Goal: Task Accomplishment & Management: Use online tool/utility

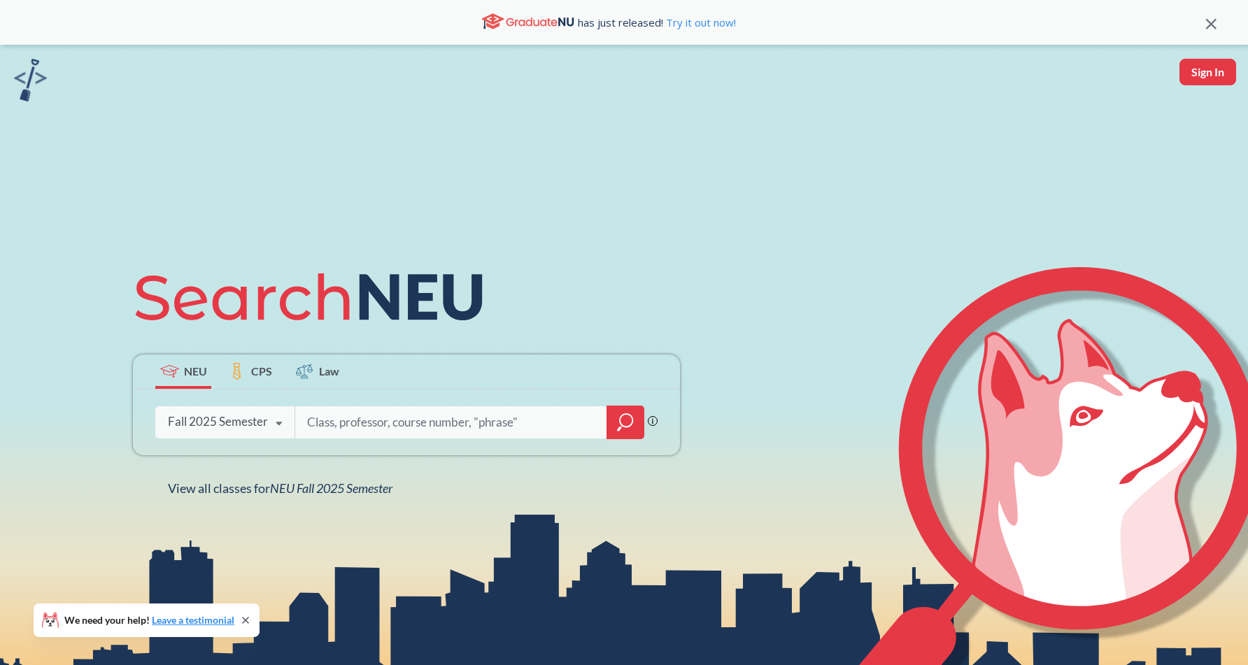
click at [368, 421] on input "search" at bounding box center [451, 422] width 291 height 29
type input "3000"
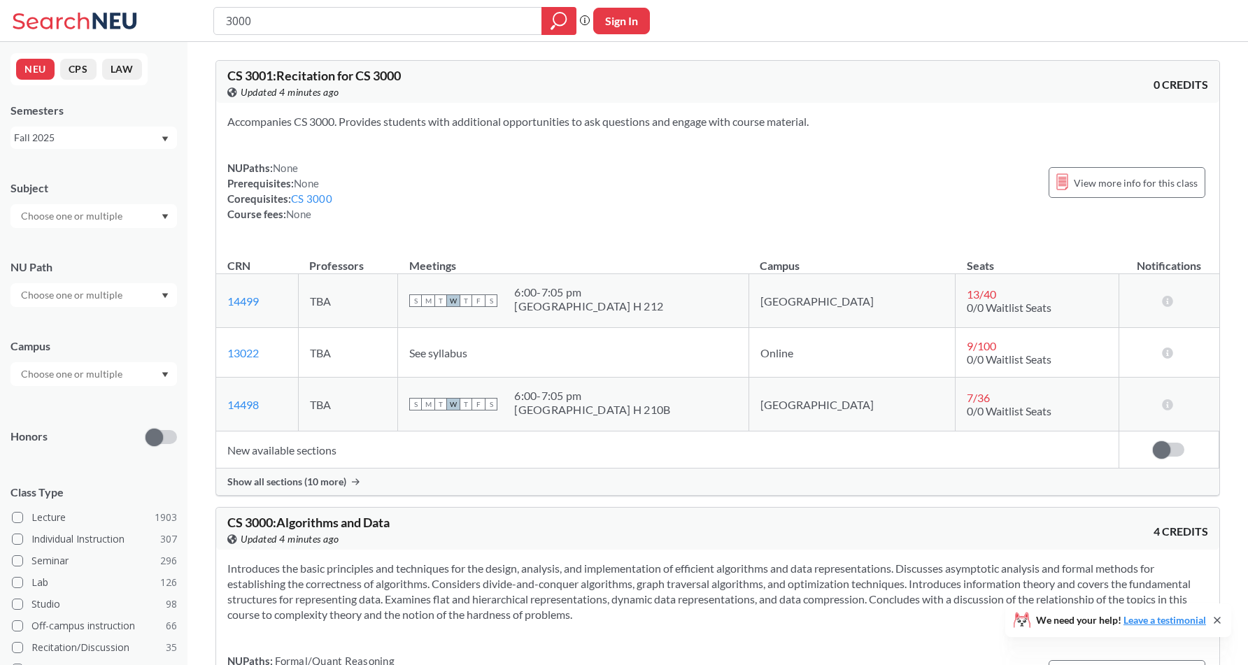
click at [108, 223] on input "text" at bounding box center [73, 216] width 118 height 17
type input "cs"
click at [100, 250] on p "Computer Science" at bounding box center [97, 255] width 158 height 14
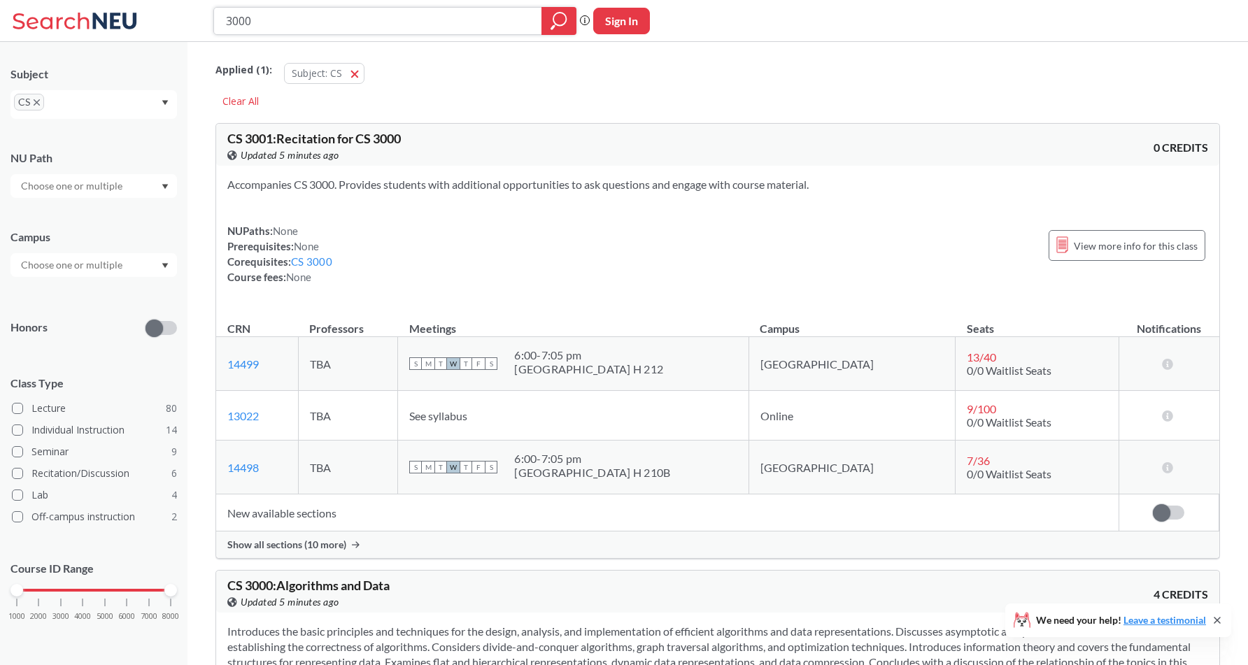
click at [562, 26] on icon "magnifying glass" at bounding box center [559, 21] width 17 height 20
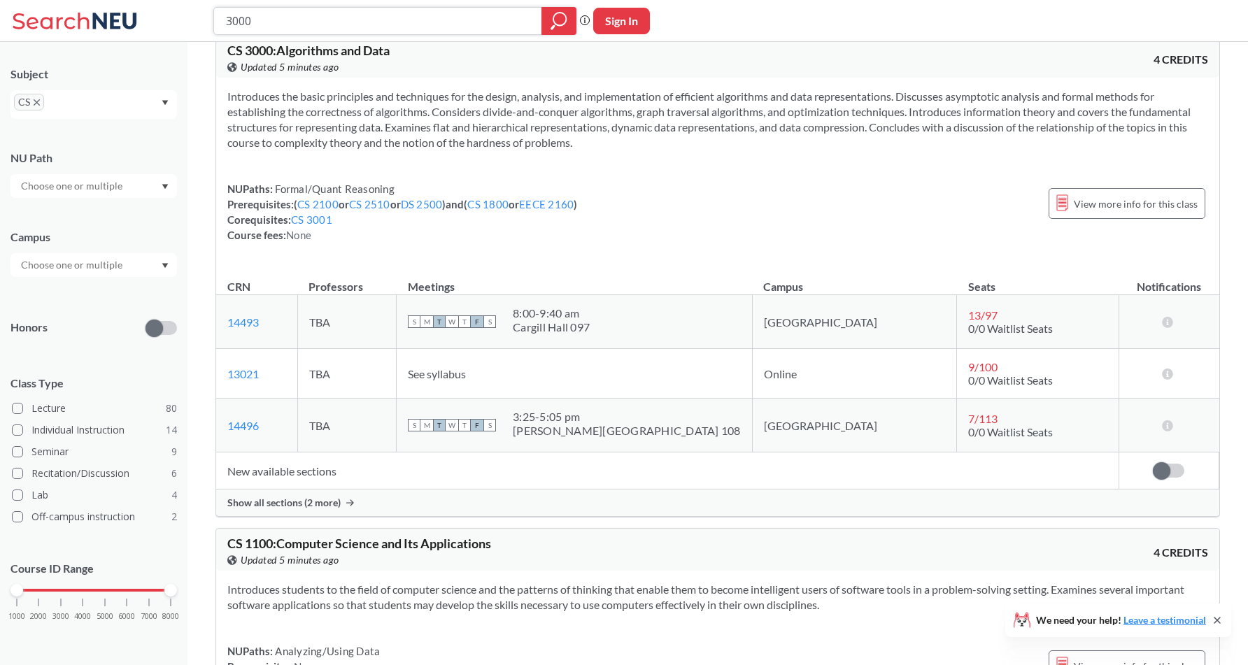
scroll to position [537, 0]
click at [1157, 464] on span at bounding box center [1161, 468] width 17 height 17
click at [1153, 462] on input "checkbox" at bounding box center [1153, 462] width 0 height 0
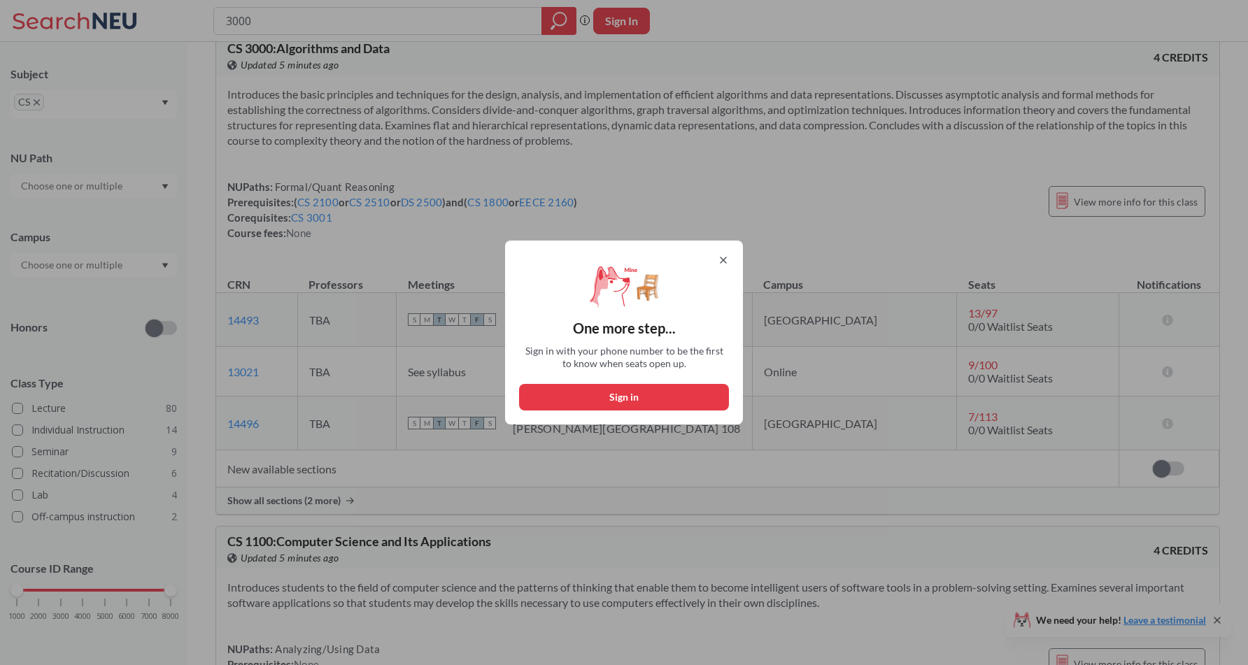
click at [725, 258] on icon at bounding box center [724, 260] width 6 height 6
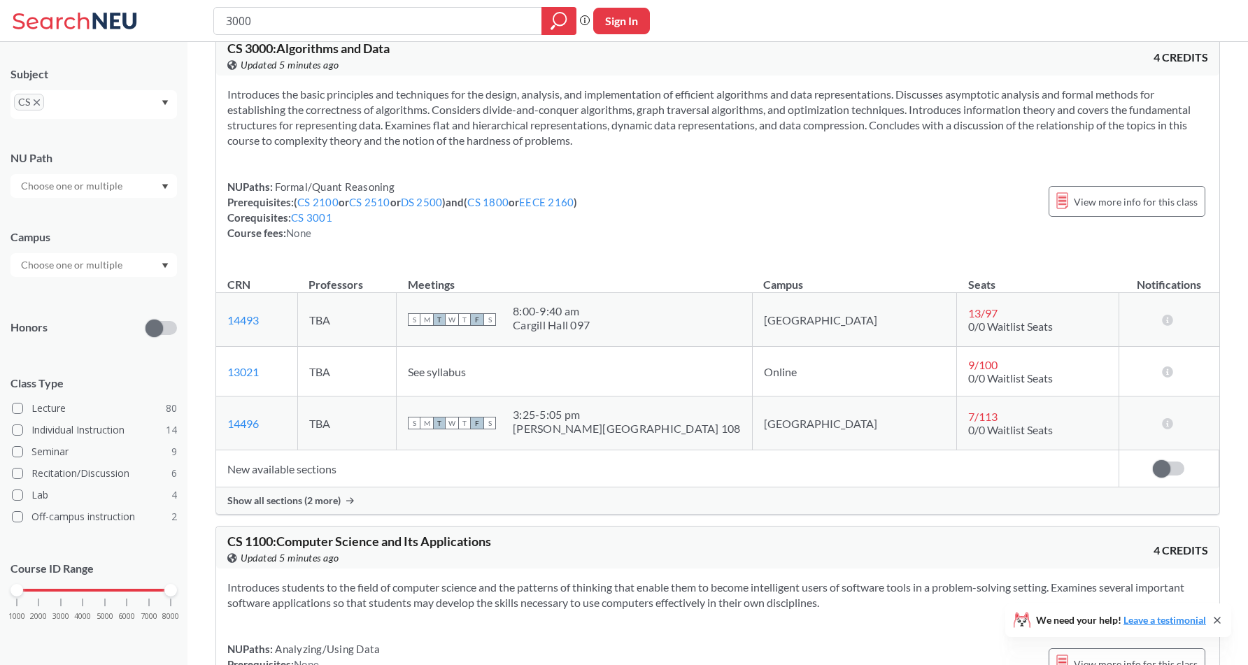
click at [913, 500] on div "Show all sections (2 more)" at bounding box center [717, 501] width 1003 height 27
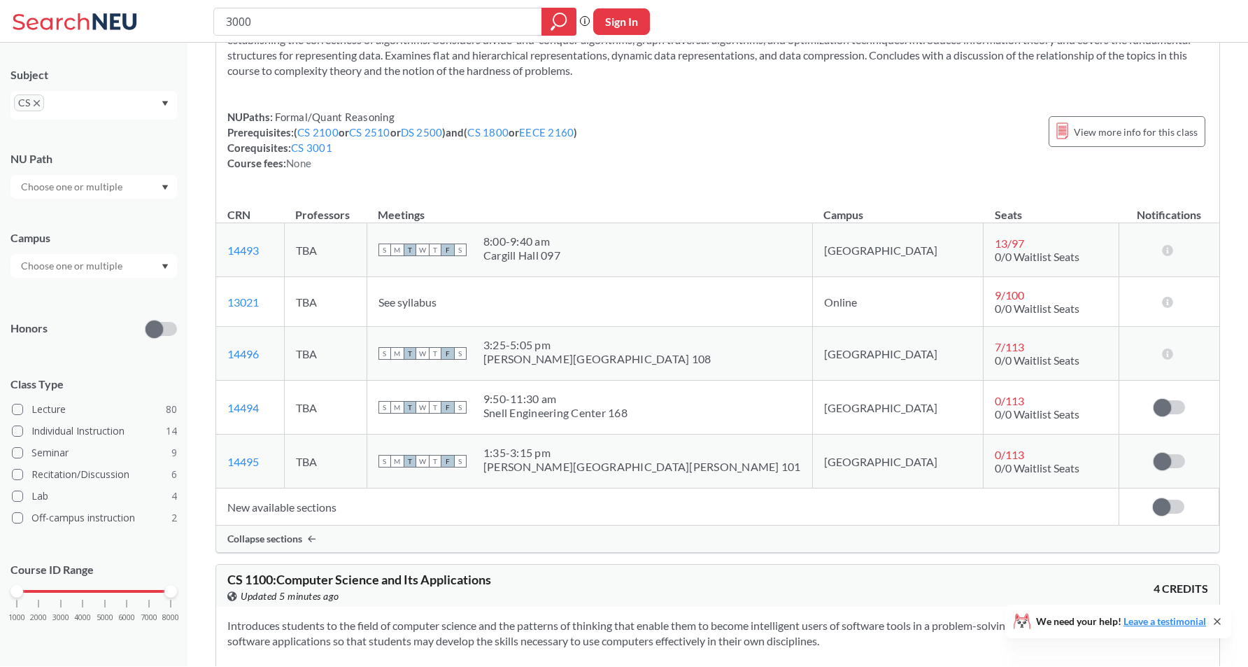
scroll to position [610, 0]
click at [1158, 401] on span at bounding box center [1162, 404] width 17 height 17
click at [1154, 397] on input "checkbox" at bounding box center [1154, 397] width 0 height 0
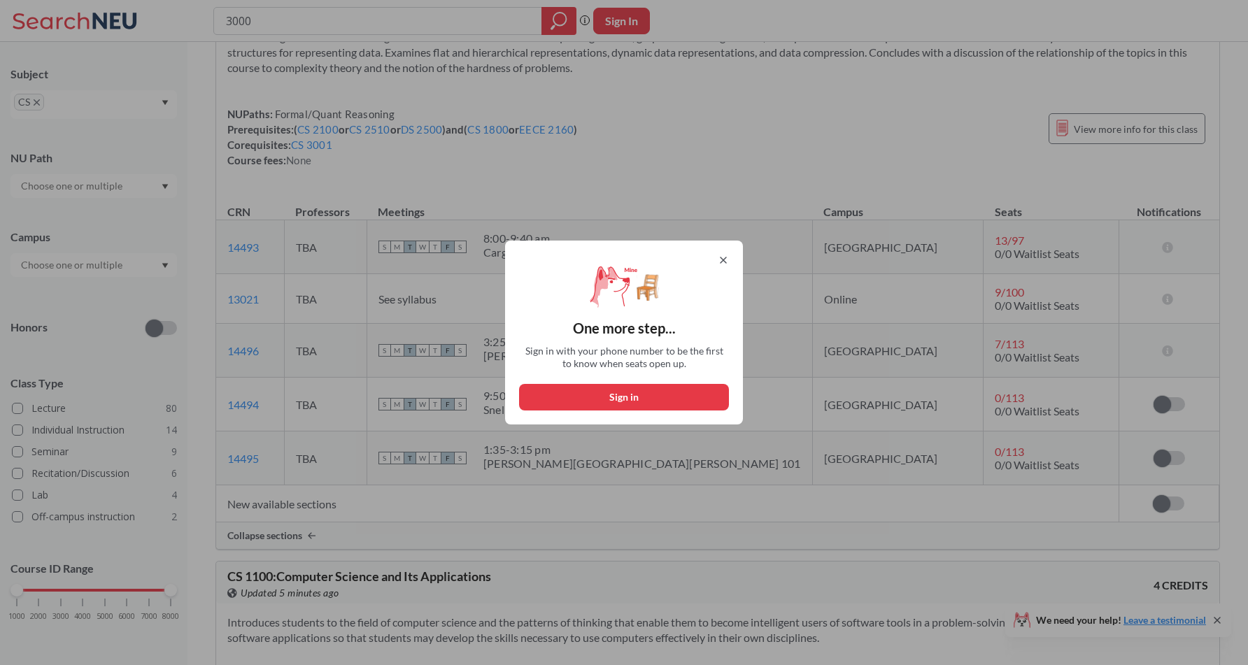
click at [666, 385] on button "Sign in" at bounding box center [624, 397] width 210 height 27
select select "US"
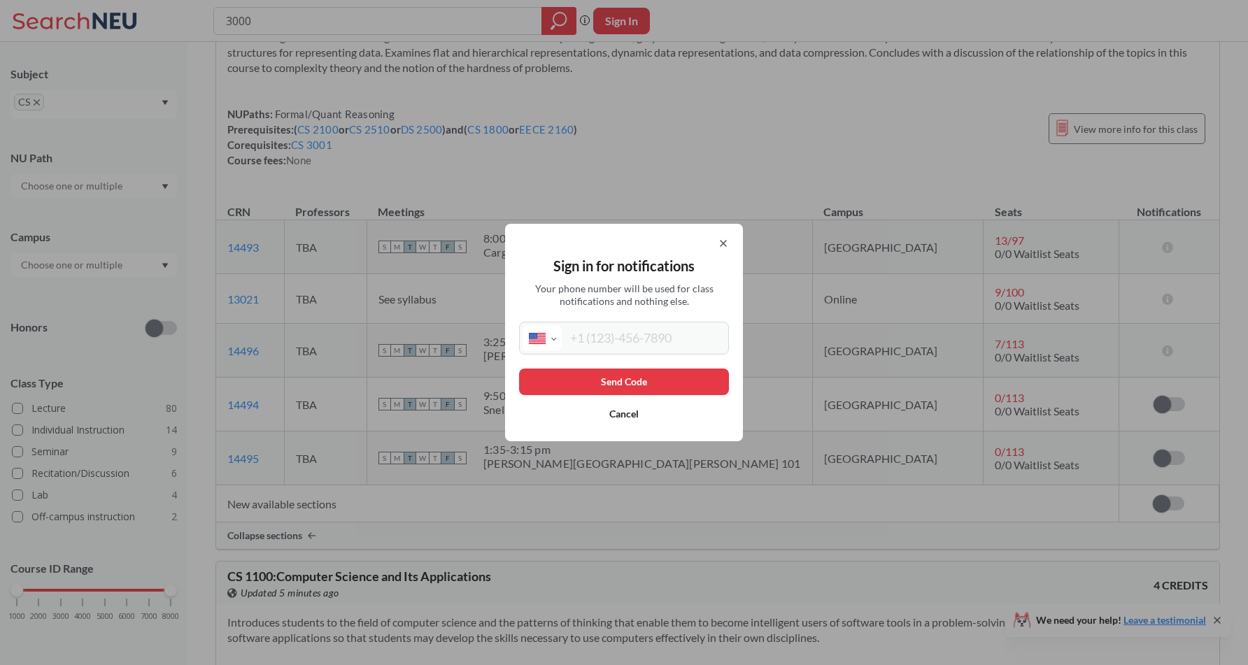
click at [634, 339] on input "tel" at bounding box center [644, 338] width 164 height 26
type input "[PHONE_NUMBER]"
click at [679, 387] on button "Send Code" at bounding box center [624, 382] width 210 height 27
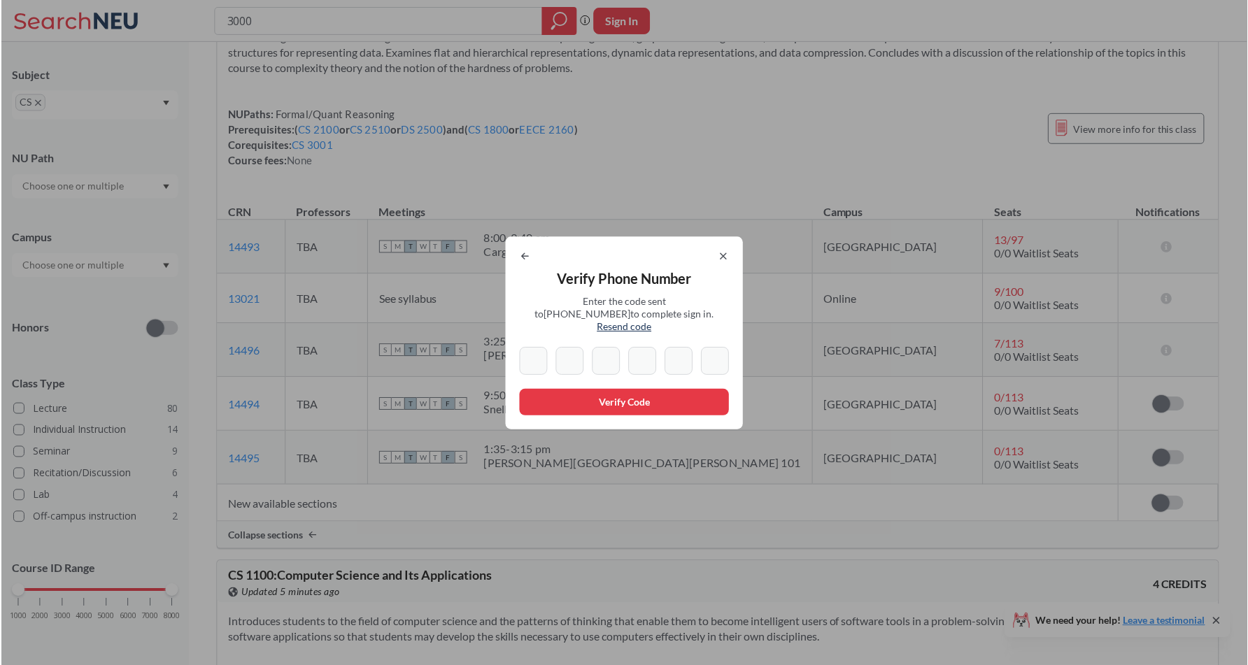
scroll to position [113, 0]
type input "0"
type input "5"
type input "8"
type input "2"
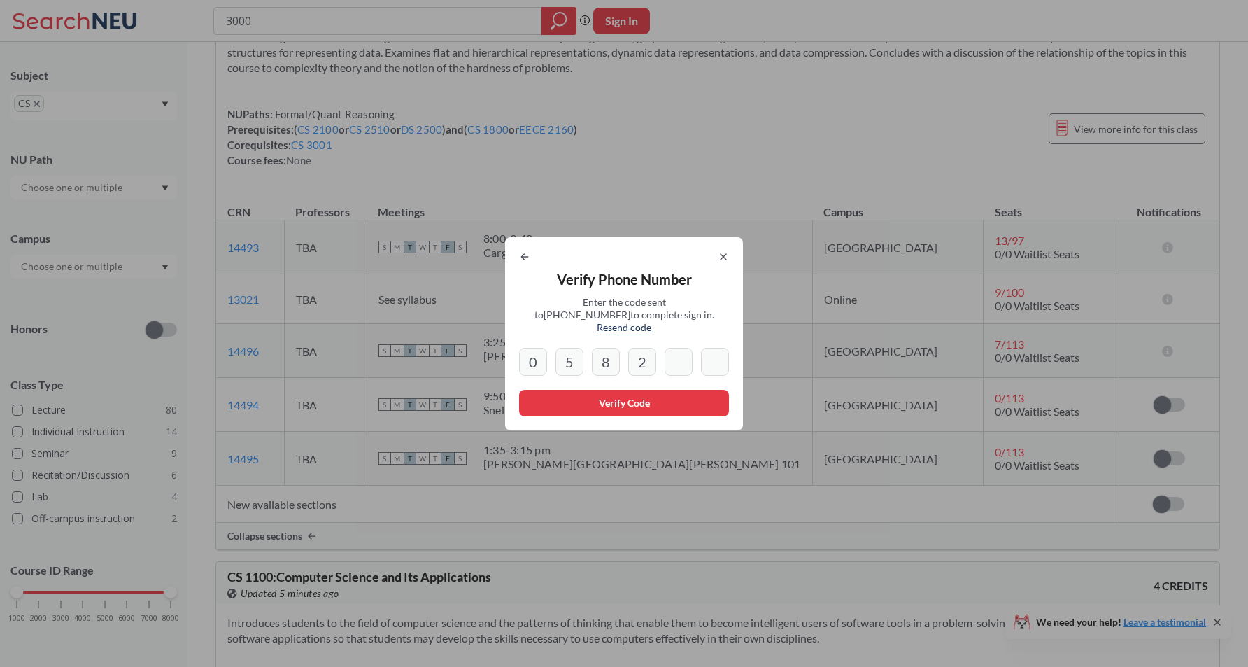
type input "1"
type input "7"
click at [592, 404] on button "Verify Code" at bounding box center [624, 403] width 210 height 27
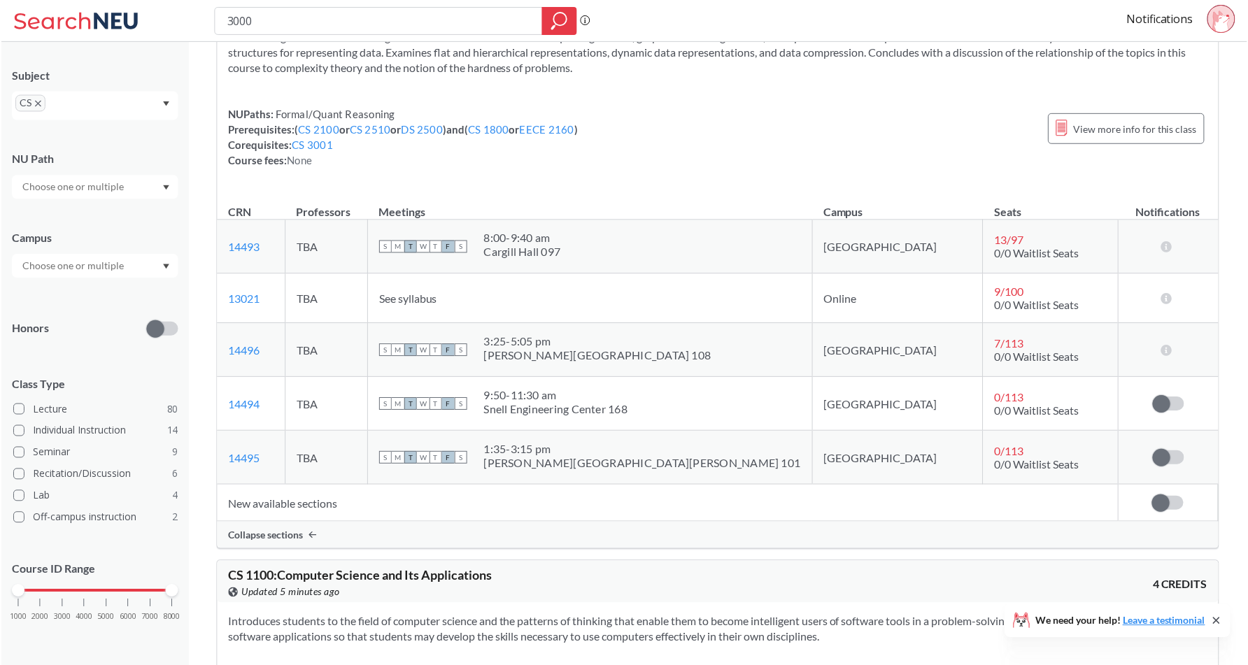
scroll to position [114, 0]
click at [1161, 407] on span at bounding box center [1162, 404] width 17 height 17
click at [1154, 397] on input "checkbox" at bounding box center [1154, 397] width 0 height 0
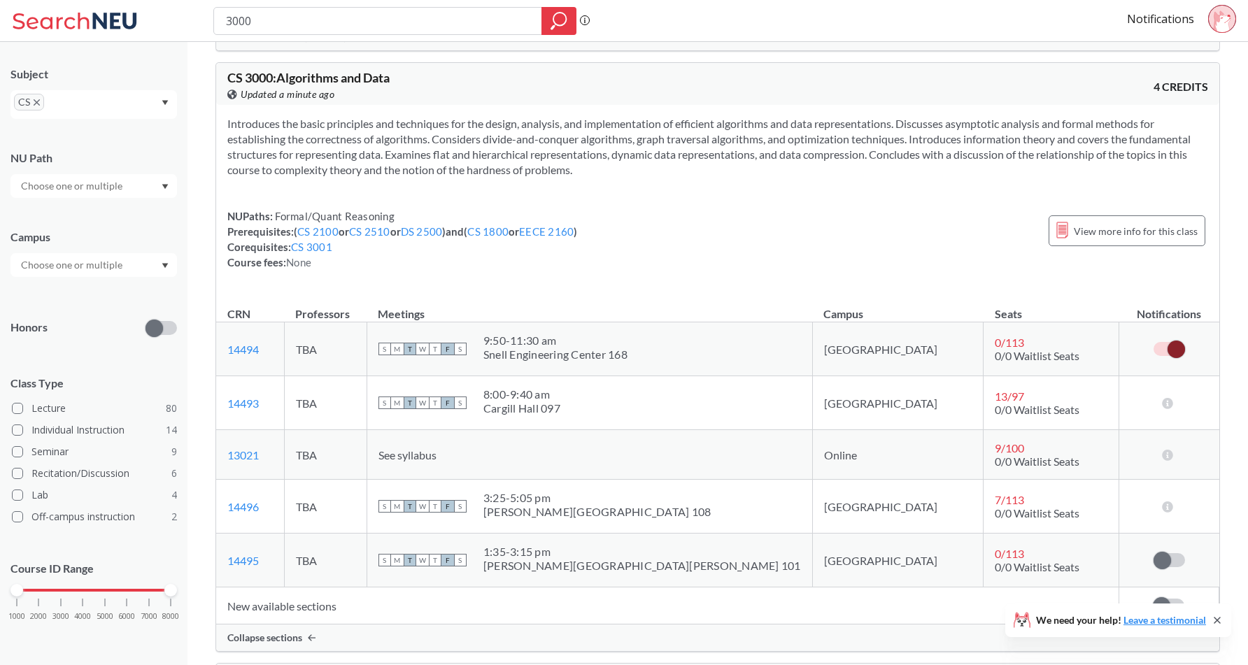
scroll to position [501, 0]
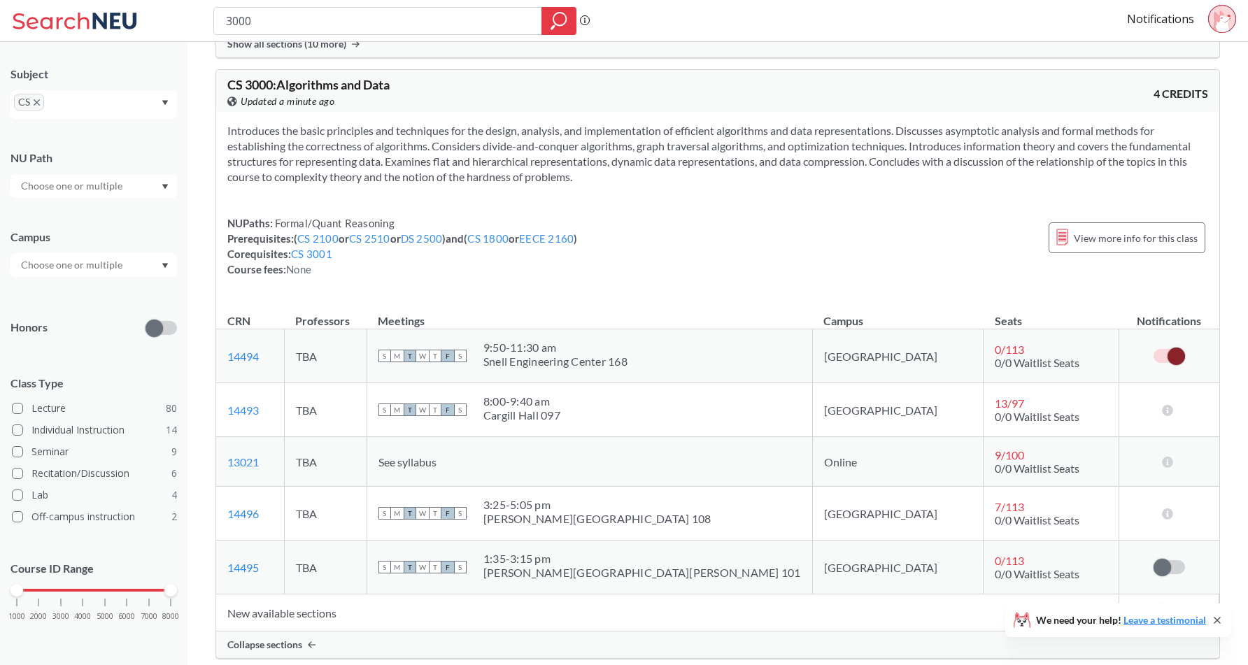
click at [1219, 16] on icon at bounding box center [1219, 20] width 11 height 20
click at [1151, 24] on link "Notifications" at bounding box center [1160, 18] width 67 height 15
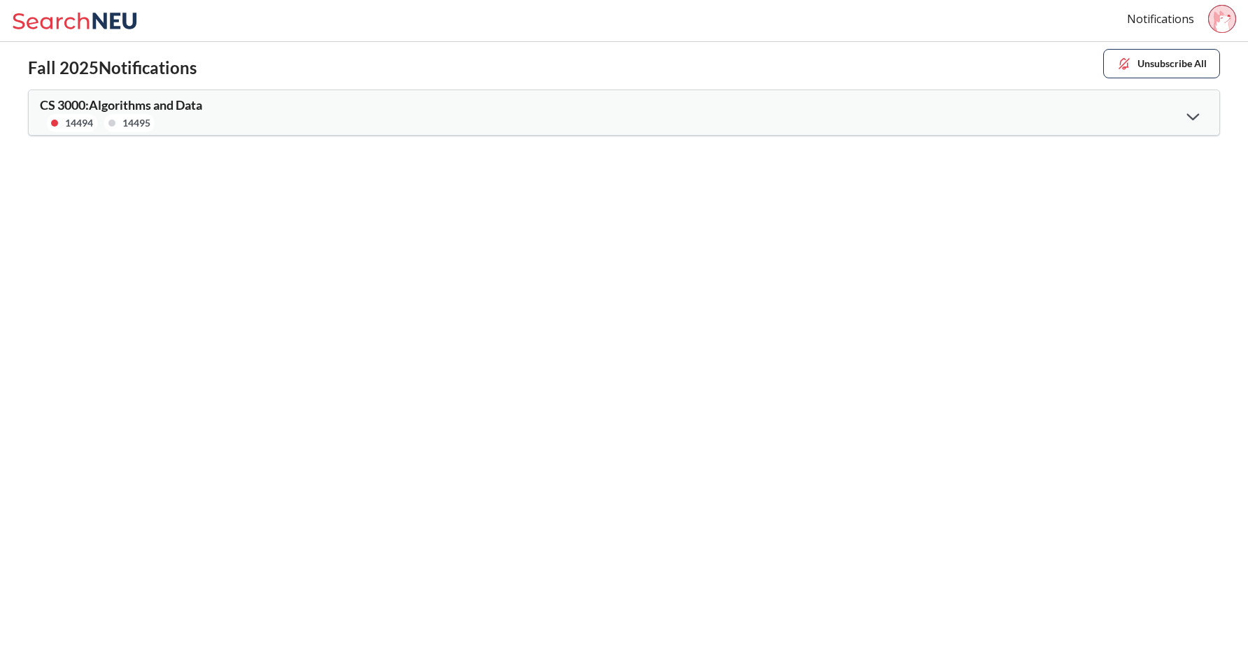
click at [779, 104] on div "CS 3000 : Algorithms and Data 14494 14495" at bounding box center [624, 112] width 1191 height 45
click at [1187, 118] on icon at bounding box center [1193, 117] width 13 height 8
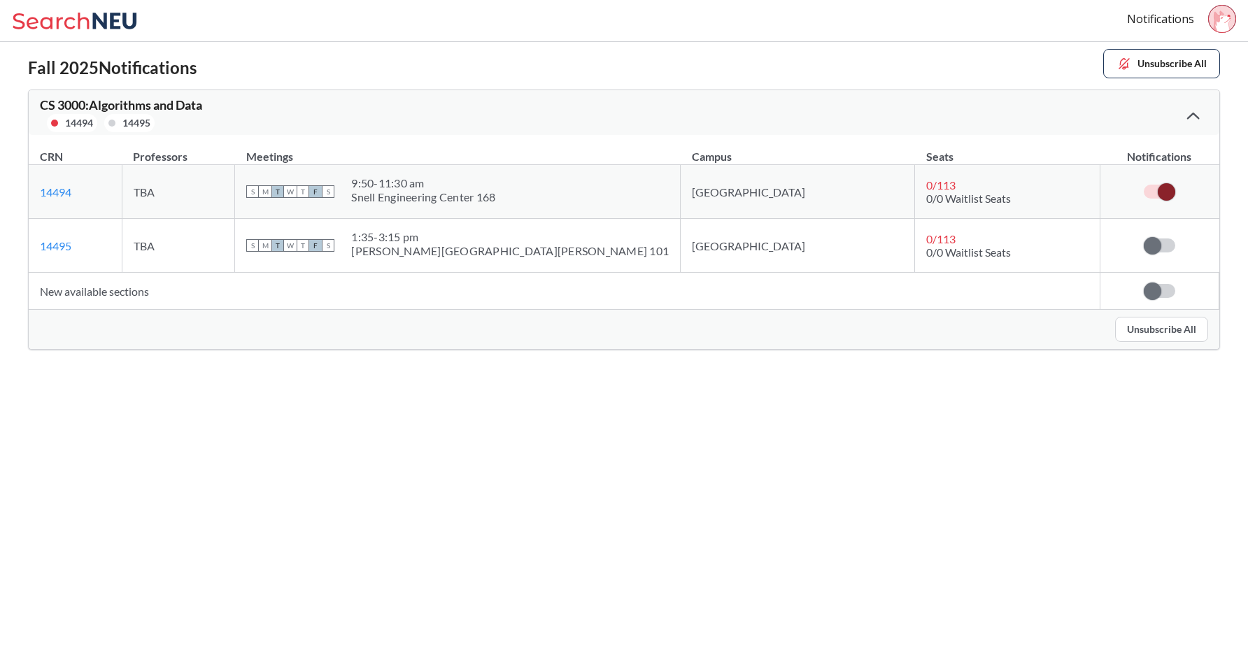
click at [1191, 113] on icon at bounding box center [1193, 116] width 13 height 7
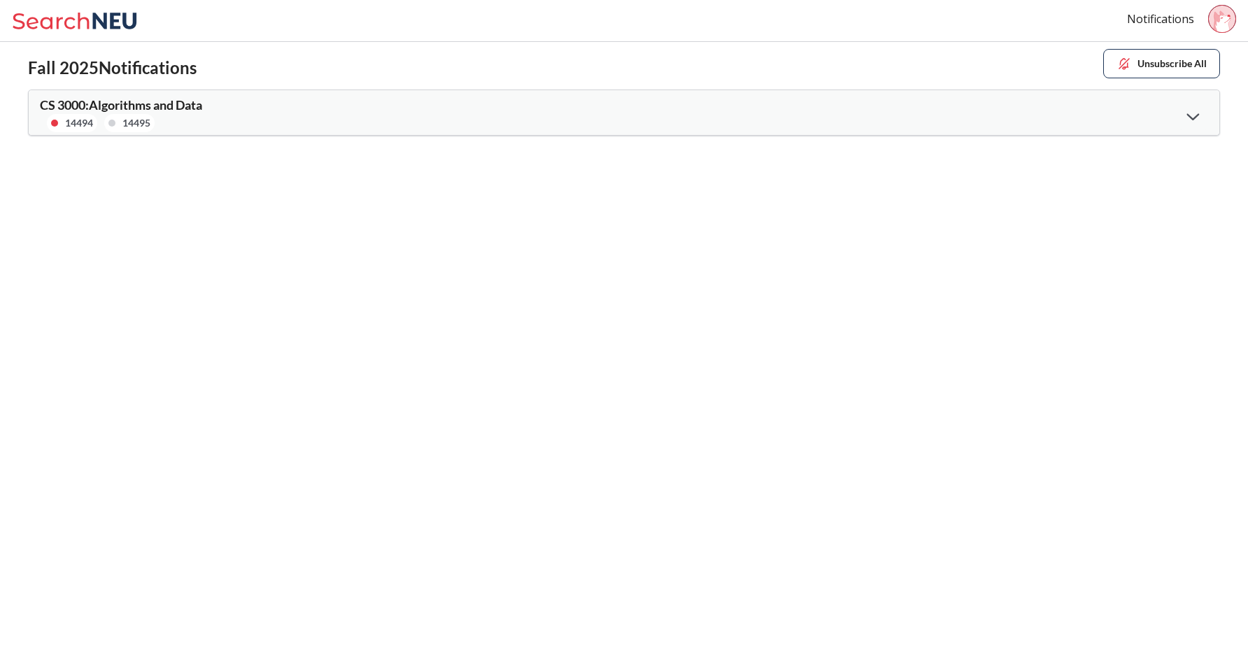
click at [1223, 20] on icon at bounding box center [1222, 21] width 17 height 22
